Goal: Task Accomplishment & Management: Use online tool/utility

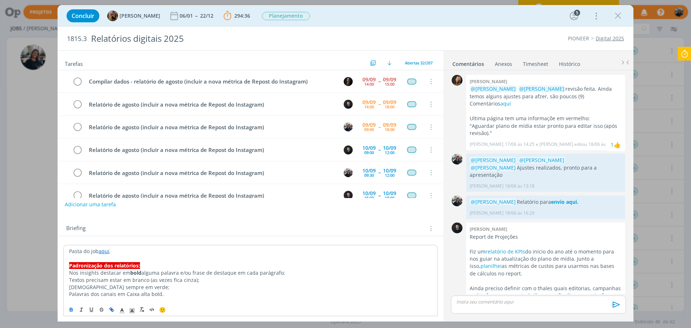
click at [685, 53] on icon at bounding box center [684, 54] width 13 height 14
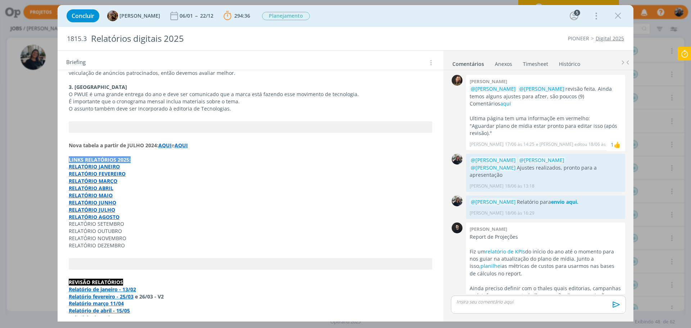
scroll to position [692, 0]
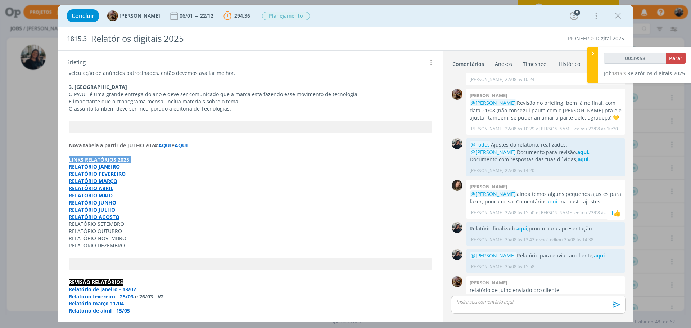
type input "00:39:59"
click at [681, 56] on span "Parar" at bounding box center [675, 58] width 13 height 7
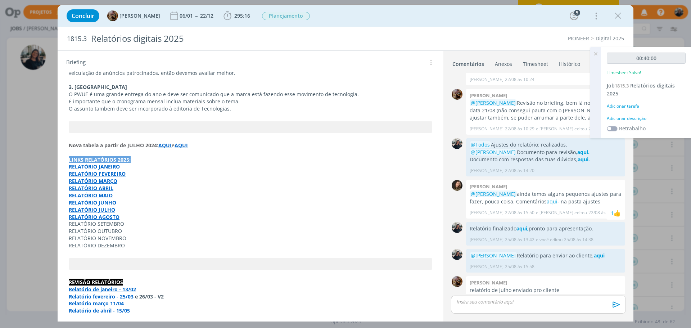
click at [634, 117] on div "Adicionar descrição" at bounding box center [646, 118] width 79 height 6
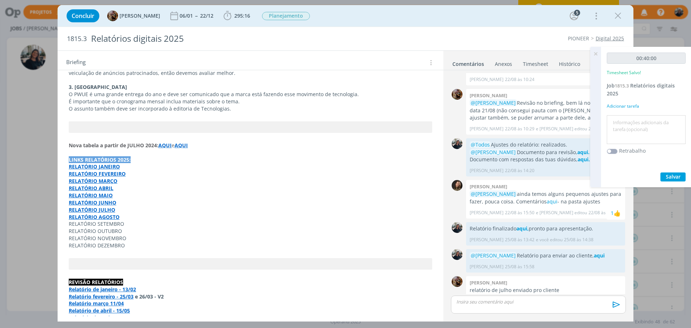
click at [632, 125] on textarea at bounding box center [645, 130] width 75 height 26
type textarea "Relatório"
click at [672, 176] on span "Salvar" at bounding box center [673, 176] width 15 height 7
click at [597, 55] on icon at bounding box center [595, 54] width 13 height 14
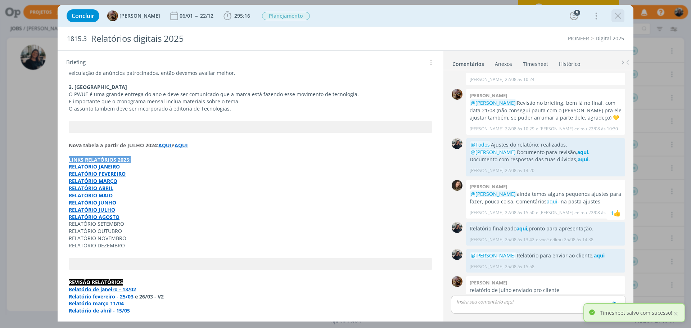
click at [621, 14] on icon "dialog" at bounding box center [617, 15] width 11 height 11
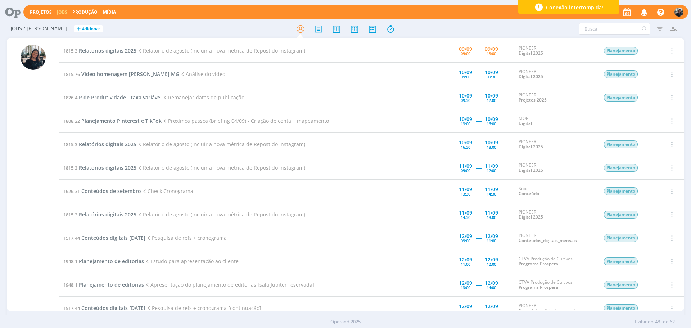
click at [105, 47] on span "Relatórios digitais 2025" at bounding box center [108, 50] width 58 height 7
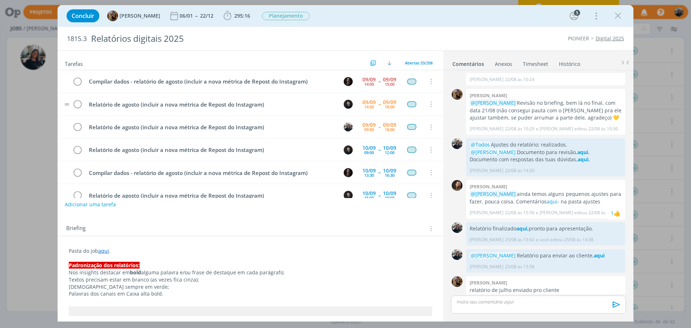
scroll to position [23, 0]
click at [79, 101] on icon "dialog" at bounding box center [77, 104] width 10 height 11
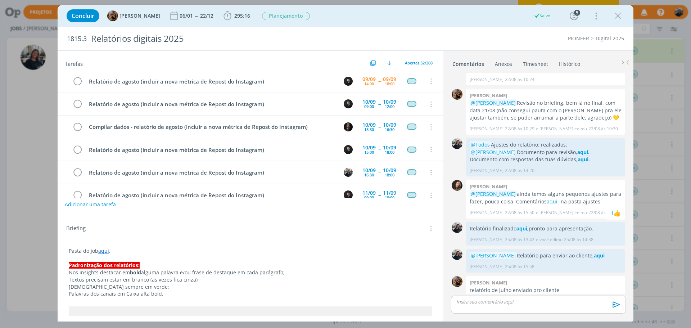
drag, startPoint x: 613, startPoint y: 11, endPoint x: 114, endPoint y: 0, distance: 498.8
click at [613, 11] on icon "dialog" at bounding box center [617, 15] width 11 height 11
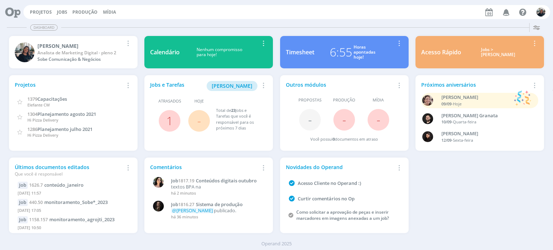
click at [491, 53] on div "Jobs > Minha pauta" at bounding box center [497, 52] width 63 height 10
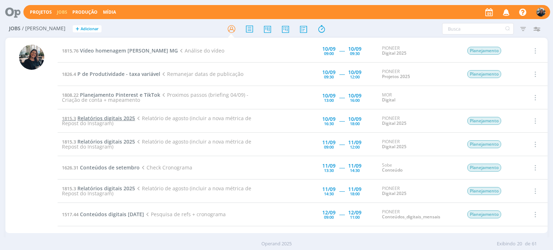
click at [104, 117] on span "Relatórios digitais 2025" at bounding box center [106, 118] width 58 height 7
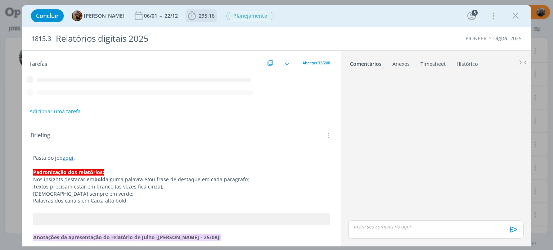
click at [197, 15] on icon "dialog" at bounding box center [191, 15] width 11 height 11
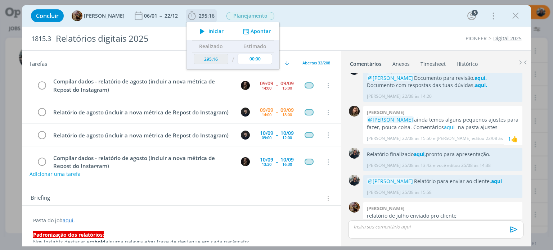
scroll to position [122, 0]
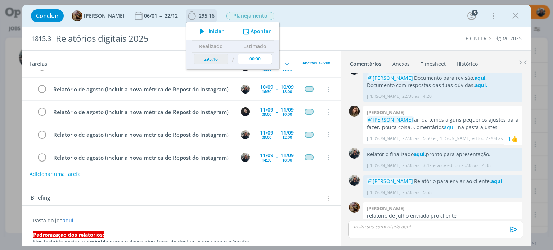
click at [260, 31] on button "Apontar" at bounding box center [256, 32] width 30 height 8
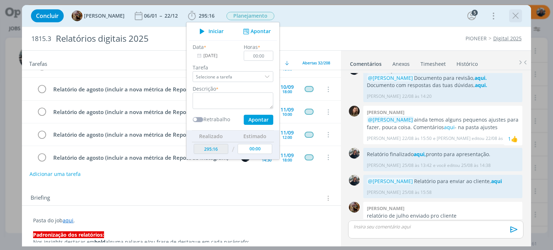
click at [515, 19] on icon "dialog" at bounding box center [515, 15] width 11 height 11
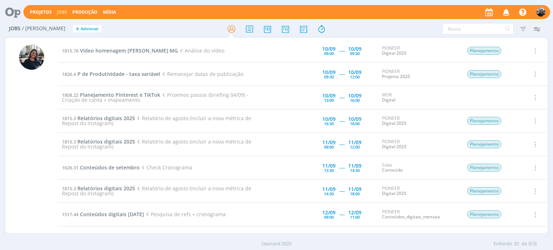
click at [513, 17] on div "Projetos Jobs Produção Mídia Notificações Central de Ajuda Área de Membros Impl…" at bounding box center [276, 125] width 553 height 250
click at [320, 29] on icon at bounding box center [321, 29] width 13 height 14
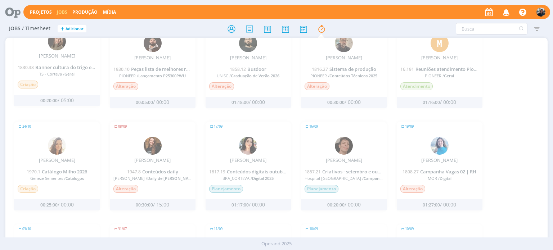
scroll to position [468, 0]
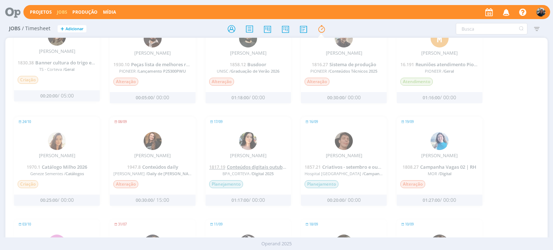
click at [251, 166] on span "Conteúdos digitais outubro" at bounding box center [257, 167] width 61 height 6
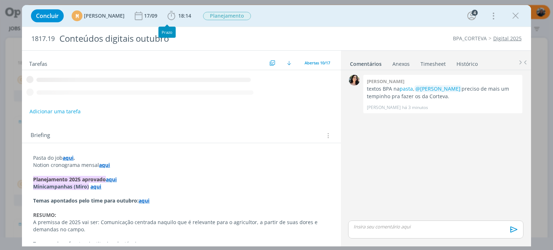
click at [177, 16] on icon "dialog" at bounding box center [171, 15] width 11 height 11
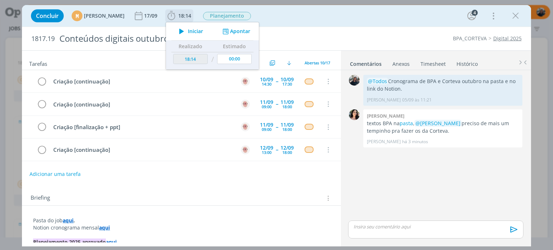
click at [250, 31] on button "Apontar" at bounding box center [236, 32] width 30 height 8
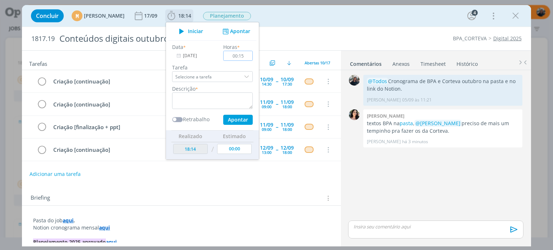
type input "00:15"
click at [225, 103] on textarea "dialog" at bounding box center [212, 100] width 81 height 17
type textarea "Pautas links de conteúdos minicampanhas"
click at [253, 119] on button "Apontar" at bounding box center [238, 120] width 30 height 10
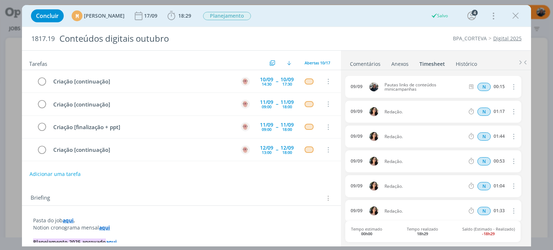
click at [515, 15] on icon "dialog" at bounding box center [515, 15] width 11 height 11
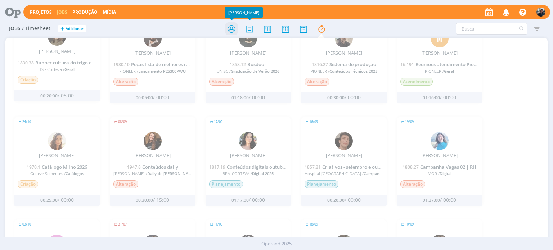
click at [230, 27] on icon at bounding box center [231, 29] width 13 height 14
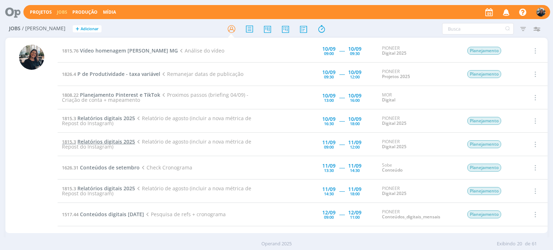
click at [103, 142] on span "Relatórios digitais 2025" at bounding box center [106, 141] width 58 height 7
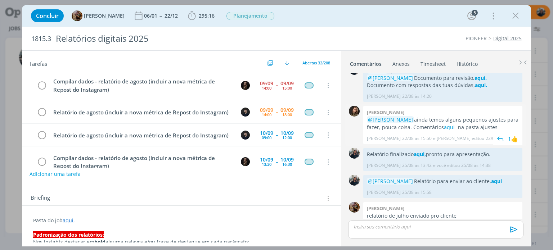
scroll to position [183, 0]
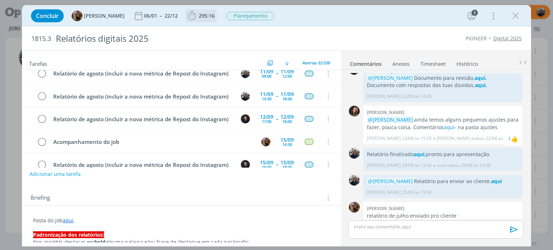
click at [197, 18] on icon "dialog" at bounding box center [191, 15] width 11 height 11
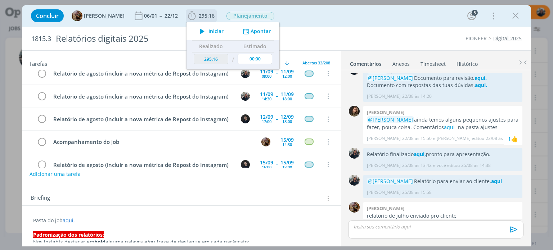
click at [264, 30] on button "Apontar" at bounding box center [256, 32] width 30 height 8
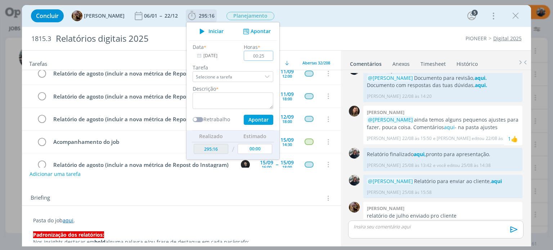
type input "00:25"
click at [245, 93] on textarea "dialog" at bounding box center [232, 100] width 81 height 17
type textarea "Troca com Carlos novas métricas"
click at [262, 119] on button "Apontar" at bounding box center [259, 120] width 30 height 10
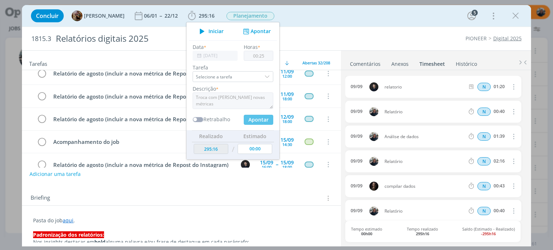
type input "295:41"
type input "00:00"
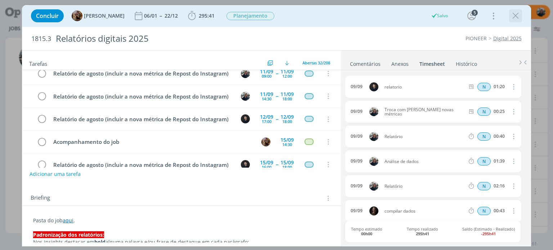
click at [516, 17] on icon "dialog" at bounding box center [515, 15] width 11 height 11
